Goal: Transaction & Acquisition: Purchase product/service

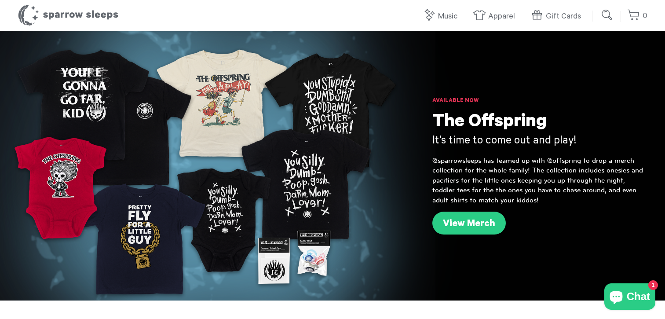
click at [605, 15] on input "submit" at bounding box center [607, 15] width 18 height 18
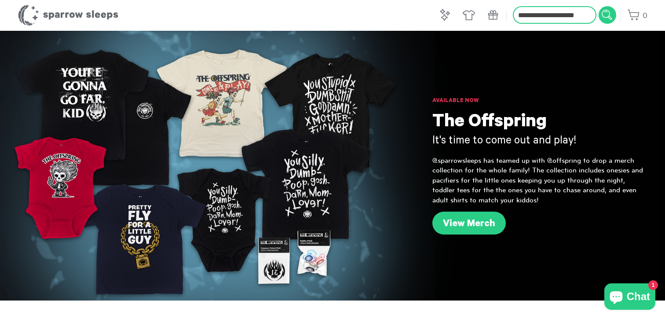
type input "**********"
click at [598, 6] on input "submit" at bounding box center [607, 15] width 18 height 18
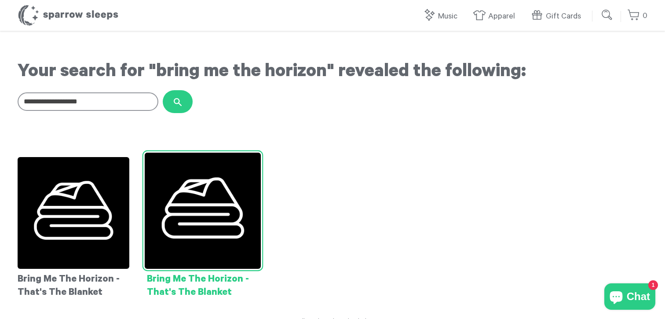
click at [204, 215] on img at bounding box center [203, 211] width 116 height 116
